Goal: Task Accomplishment & Management: Complete application form

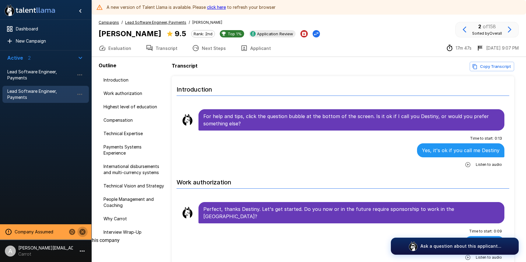
click at [84, 232] on icon "Stop assuming this company" at bounding box center [82, 232] width 6 height 6
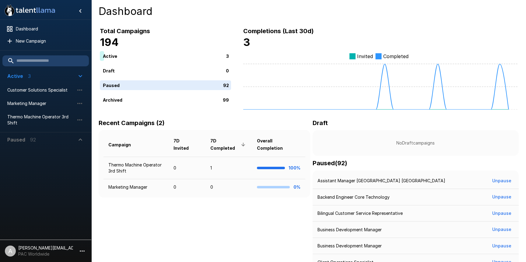
click at [73, 243] on li "A adam+prodtest1@talentllama.com PAC Worldwide" at bounding box center [45, 249] width 91 height 19
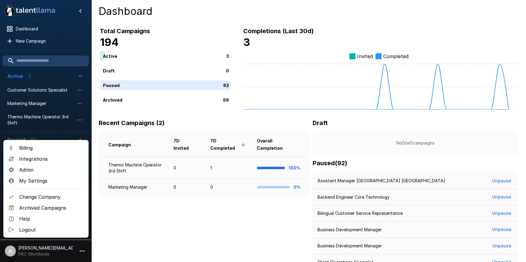
click at [71, 246] on div at bounding box center [263, 131] width 526 height 262
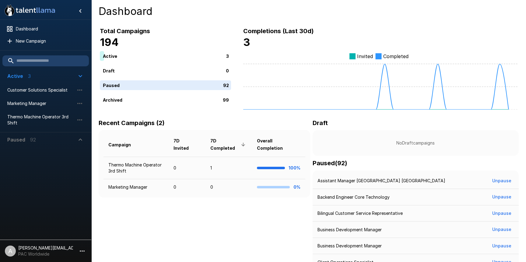
click at [62, 248] on p "[PERSON_NAME][EMAIL_ADDRESS][DOMAIN_NAME]" at bounding box center [45, 248] width 55 height 6
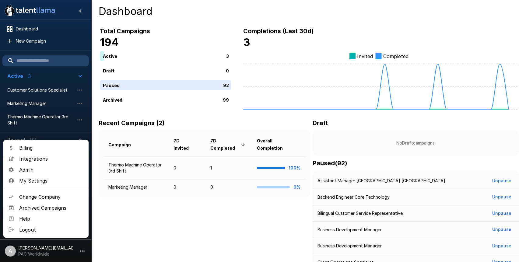
click at [43, 199] on span "Change Company" at bounding box center [51, 196] width 64 height 7
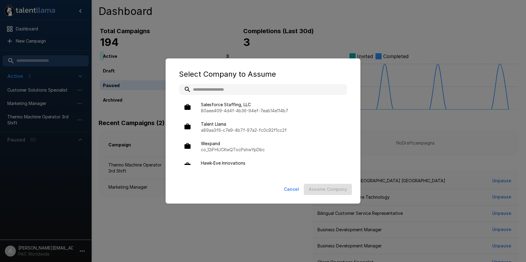
click at [220, 90] on input "text" at bounding box center [263, 89] width 168 height 11
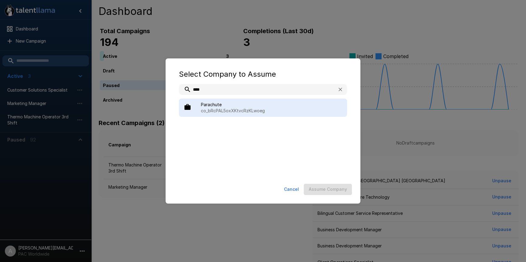
type input "****"
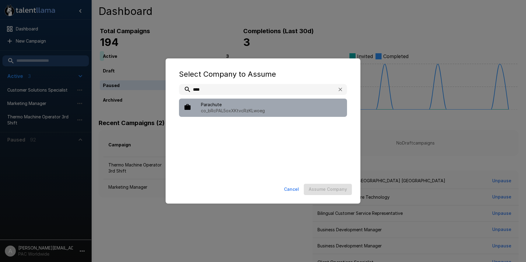
click at [252, 102] on span "Parachute" at bounding box center [271, 105] width 141 height 6
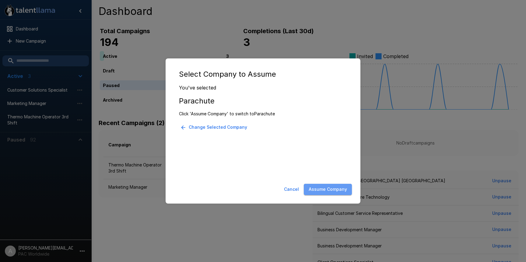
click at [332, 190] on button "Assume Company" at bounding box center [328, 189] width 48 height 11
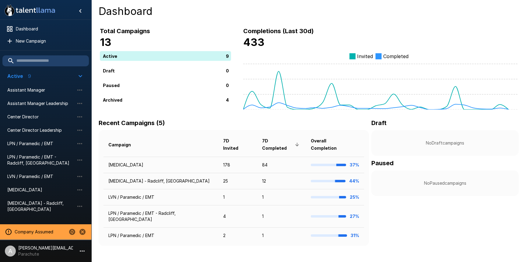
click at [54, 254] on p "Parachute" at bounding box center [45, 254] width 55 height 6
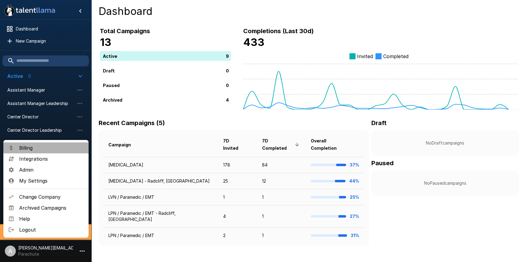
click at [30, 148] on span "Billing" at bounding box center [51, 147] width 64 height 7
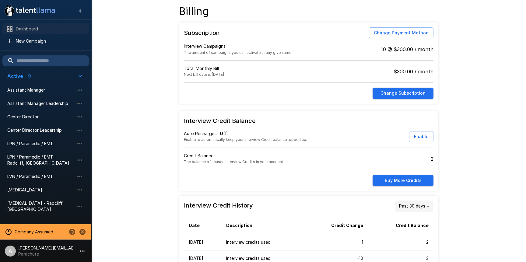
click at [29, 30] on span "Dashboard" at bounding box center [50, 29] width 68 height 6
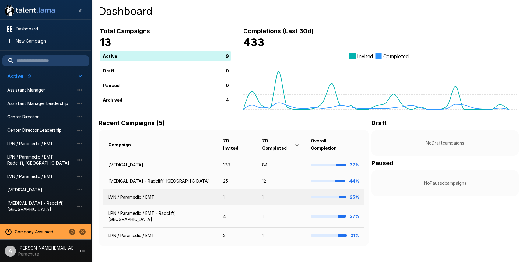
click at [218, 191] on td "1" at bounding box center [237, 197] width 39 height 16
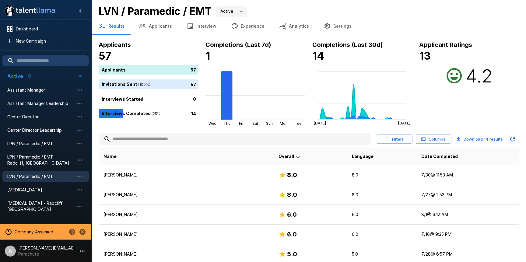
click at [203, 29] on button "Interview" at bounding box center [201, 26] width 44 height 17
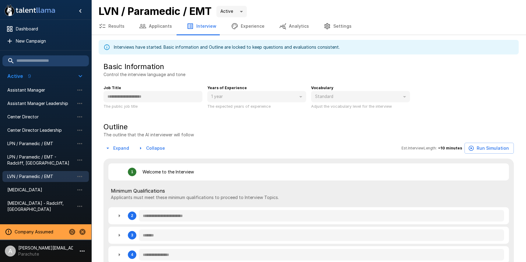
type textarea "*"
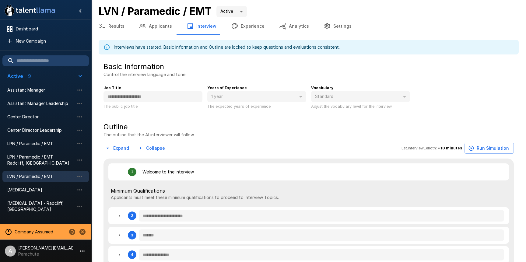
type textarea "*"
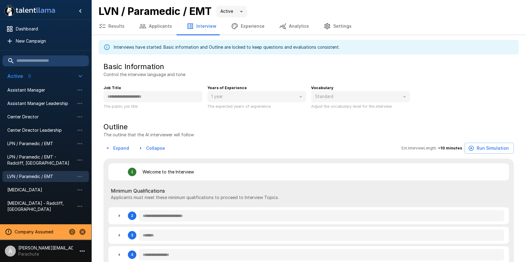
type textarea "*"
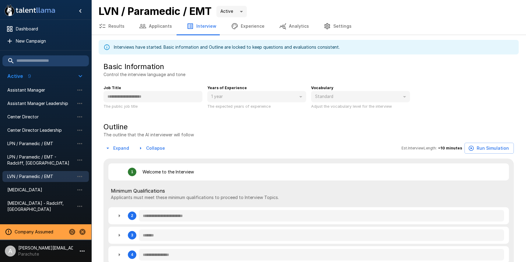
type textarea "*"
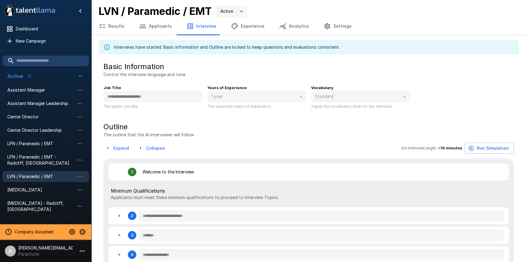
type textarea "*"
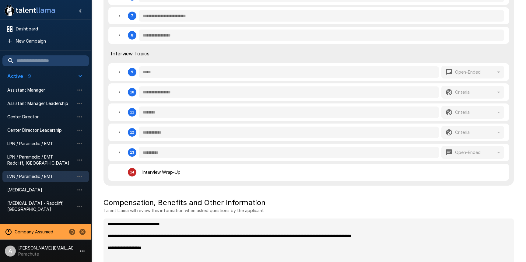
scroll to position [313, 0]
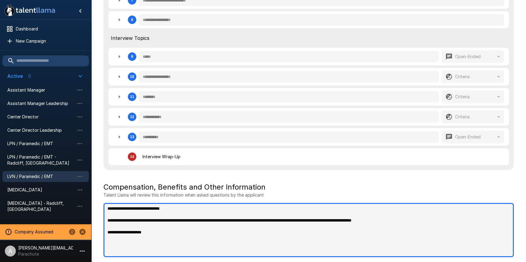
type textarea "*"
drag, startPoint x: 182, startPoint y: 232, endPoint x: 103, endPoint y: 204, distance: 84.0
click at [103, 204] on div "**********" at bounding box center [309, 3] width 420 height 518
click at [178, 231] on textarea "**********" at bounding box center [308, 230] width 410 height 54
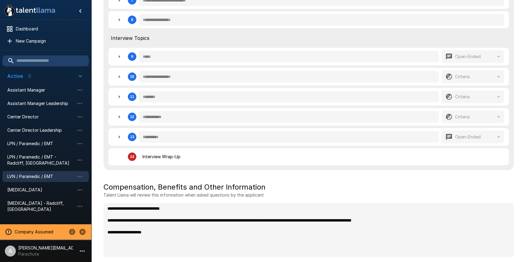
type textarea "*"
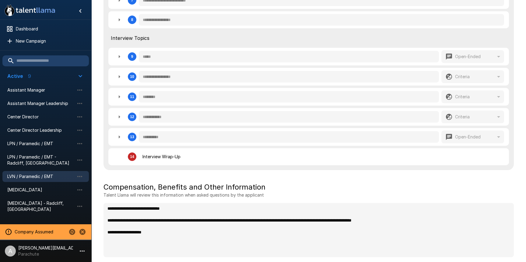
type textarea "*"
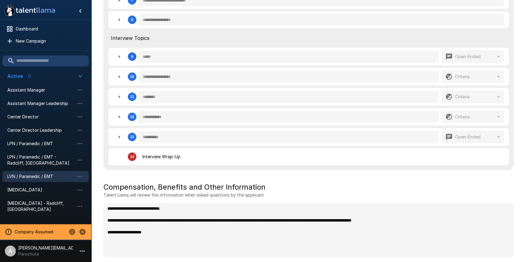
type textarea "*"
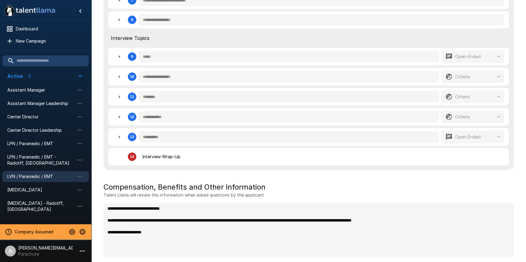
type textarea "*"
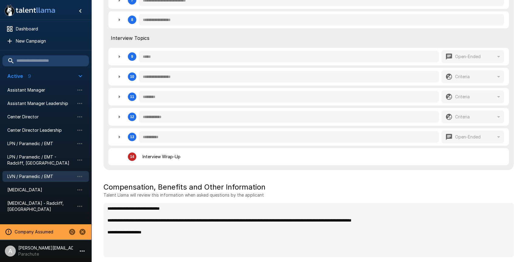
type textarea "*"
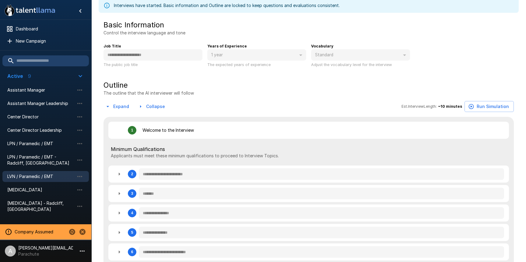
scroll to position [0, 0]
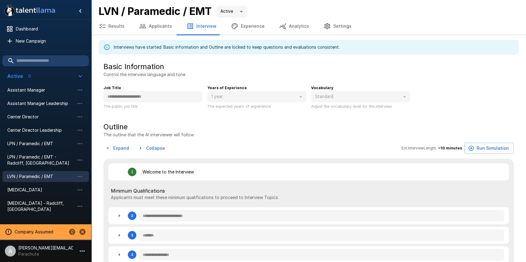
type textarea "*"
click at [41, 31] on span "Dashboard" at bounding box center [50, 29] width 68 height 6
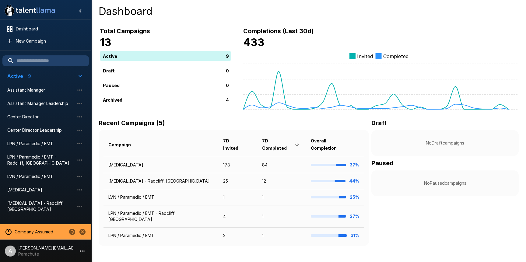
click at [76, 250] on li "A [PERSON_NAME][EMAIL_ADDRESS][DOMAIN_NAME] Parachute" at bounding box center [45, 249] width 91 height 19
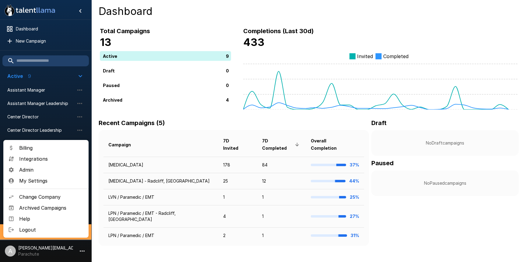
click at [32, 149] on span "Billing" at bounding box center [51, 147] width 64 height 7
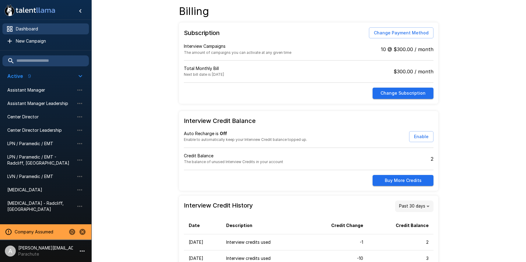
click at [32, 27] on span "Dashboard" at bounding box center [50, 29] width 68 height 6
